Goal: Task Accomplishment & Management: Complete application form

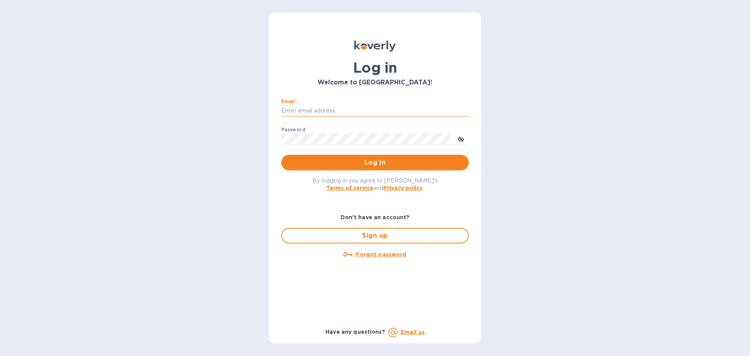
click at [323, 113] on input "Email" at bounding box center [374, 111] width 187 height 12
type input "jc@ftctanks.com"
click at [437, 162] on span "Log in" at bounding box center [374, 162] width 175 height 9
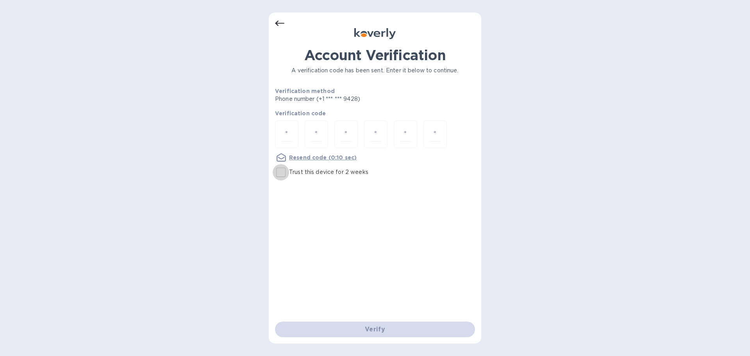
click at [277, 173] on input "Trust this device for 2 weeks" at bounding box center [281, 172] width 16 height 16
checkbox input "true"
click at [285, 139] on input "number" at bounding box center [287, 134] width 10 height 14
type input "1"
type input "2"
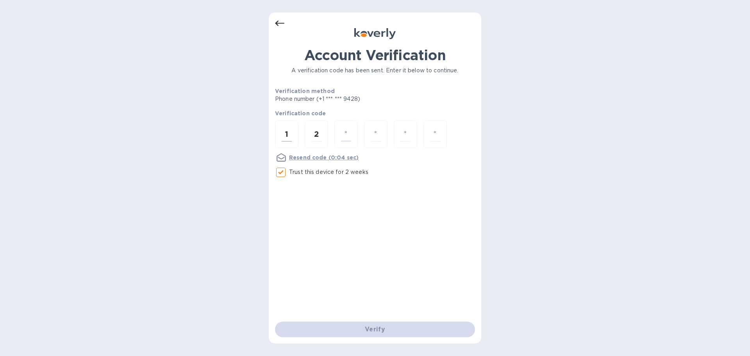
type input "9"
type input "4"
type input "9"
type input "4"
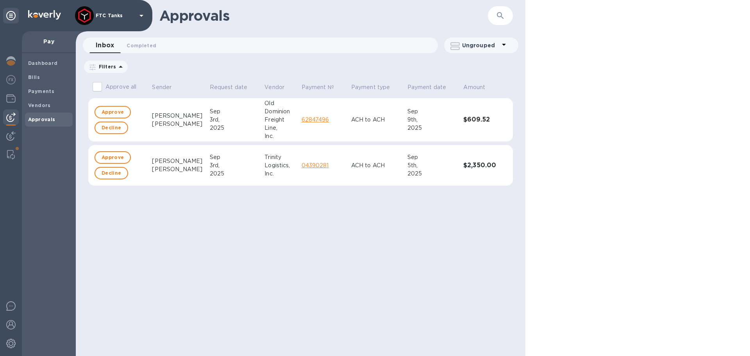
click at [302, 166] on link "04390281" at bounding box center [315, 165] width 27 height 6
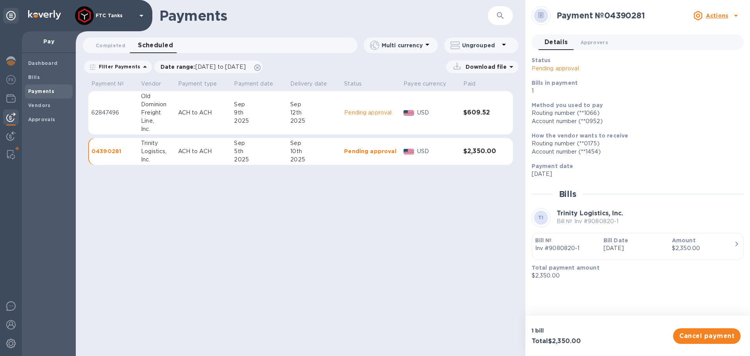
click at [624, 215] on div "TI Trinity Logistics, Inc. Bill № Inv #9080820-1" at bounding box center [638, 217] width 212 height 19
click at [658, 241] on p "Bill Date" at bounding box center [634, 240] width 62 height 8
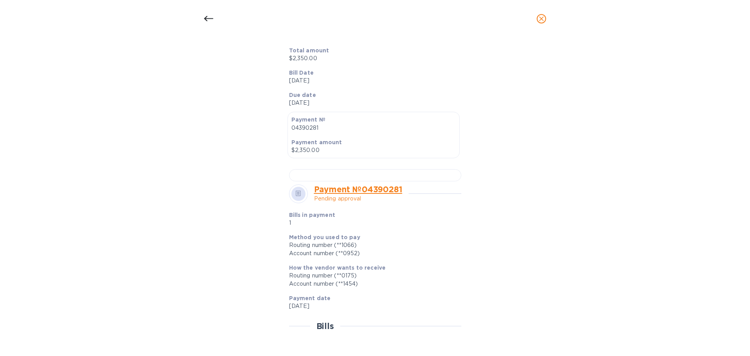
scroll to position [156, 0]
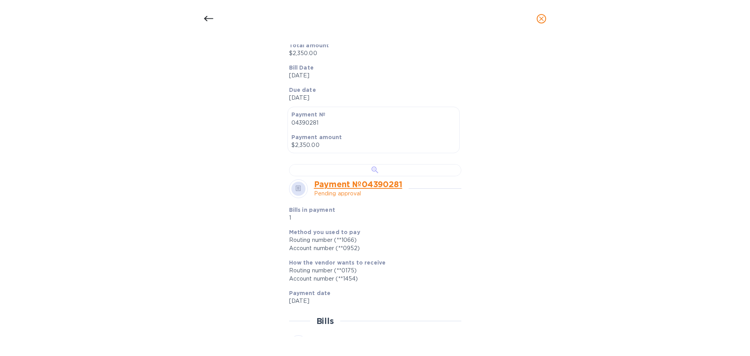
click at [387, 176] on div at bounding box center [375, 170] width 172 height 12
click at [203, 19] on div at bounding box center [208, 18] width 19 height 19
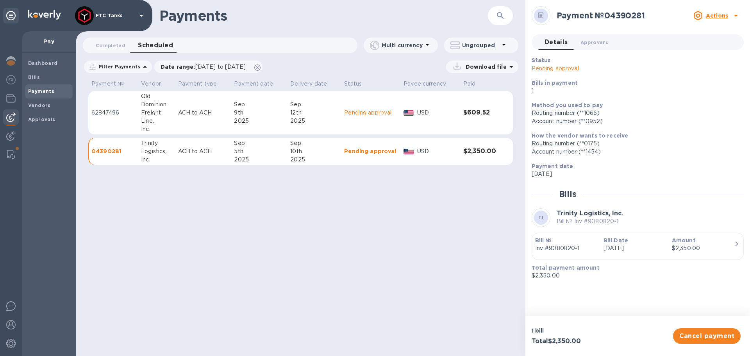
click at [310, 147] on div "Sep" at bounding box center [314, 143] width 48 height 8
click at [40, 116] on span "Approvals" at bounding box center [41, 120] width 27 height 8
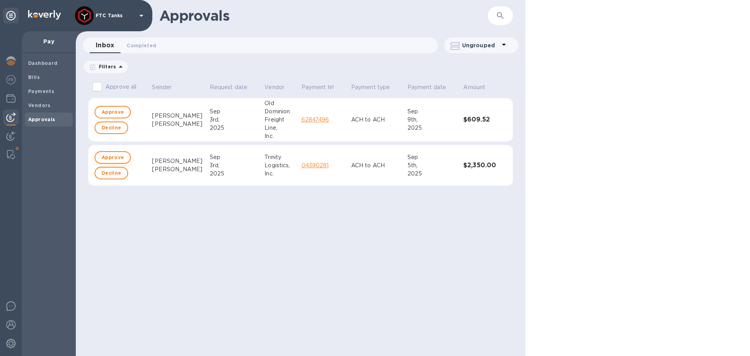
click at [103, 156] on span "Approve" at bounding box center [113, 157] width 22 height 9
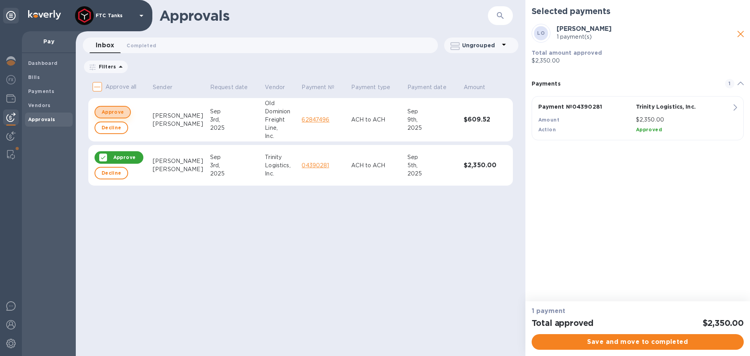
click at [112, 116] on span "Approve" at bounding box center [113, 111] width 22 height 9
checkbox input "true"
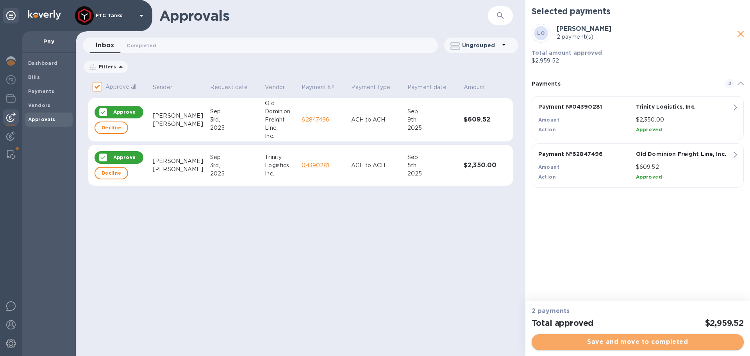
click at [624, 339] on span "Save and move to completed" at bounding box center [638, 341] width 200 height 9
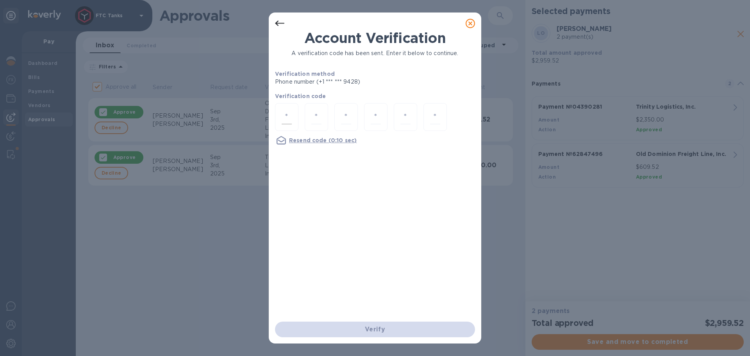
click at [285, 116] on input "number" at bounding box center [287, 117] width 10 height 14
type input "4"
type input "3"
type input "4"
type input "0"
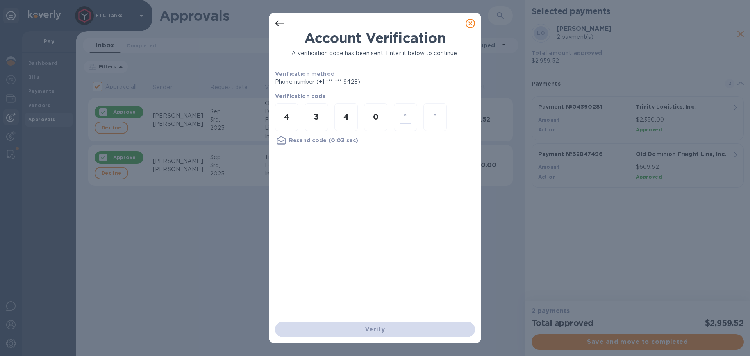
type input "4"
type input "7"
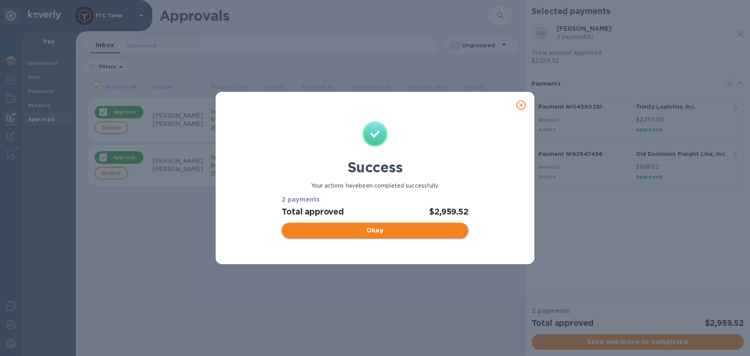
click at [375, 235] on span "Okay" at bounding box center [375, 230] width 174 height 9
checkbox input "false"
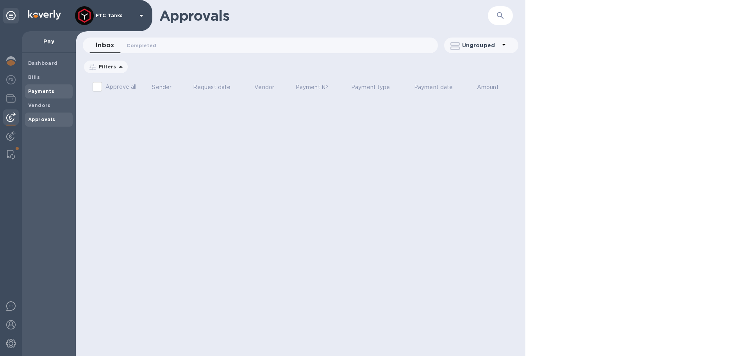
click at [39, 89] on b "Payments" at bounding box center [41, 91] width 26 height 6
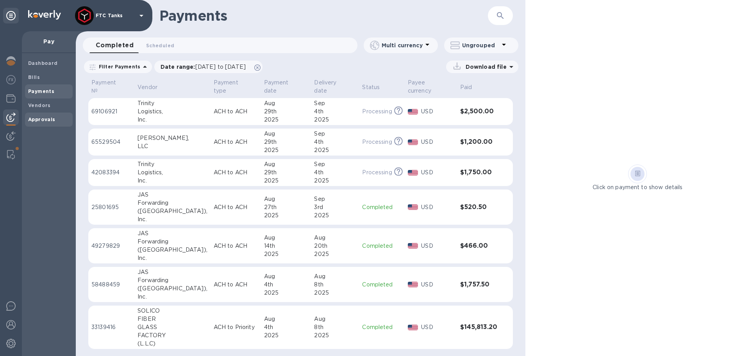
click at [30, 116] on b "Approvals" at bounding box center [41, 119] width 27 height 6
